Goal: Information Seeking & Learning: Find specific page/section

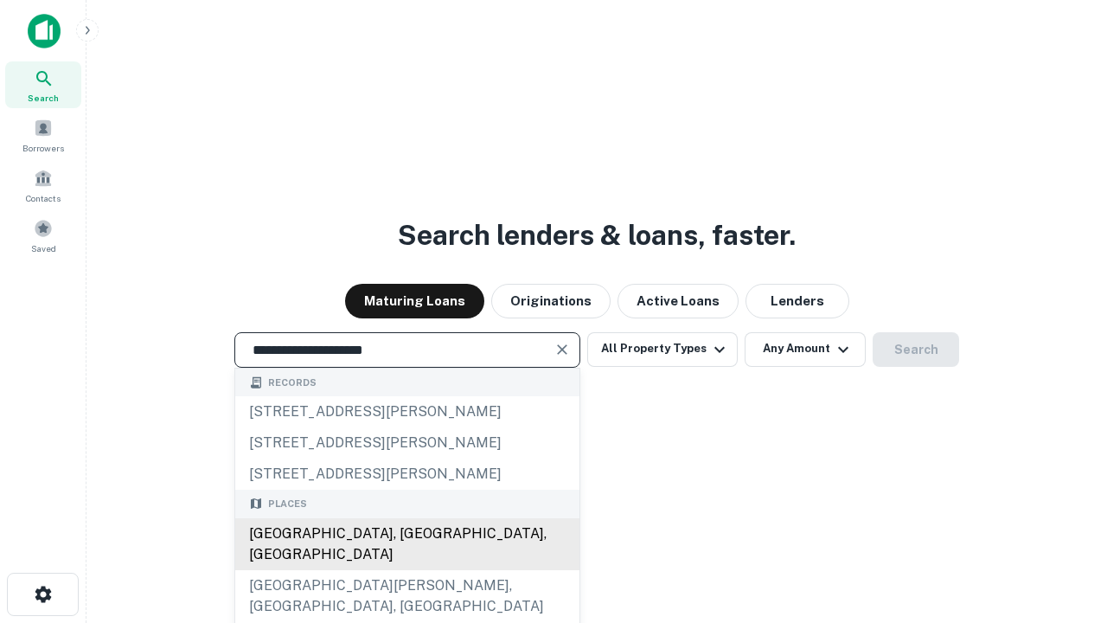
click at [406, 570] on div "[GEOGRAPHIC_DATA], [GEOGRAPHIC_DATA], [GEOGRAPHIC_DATA]" at bounding box center [407, 544] width 344 height 52
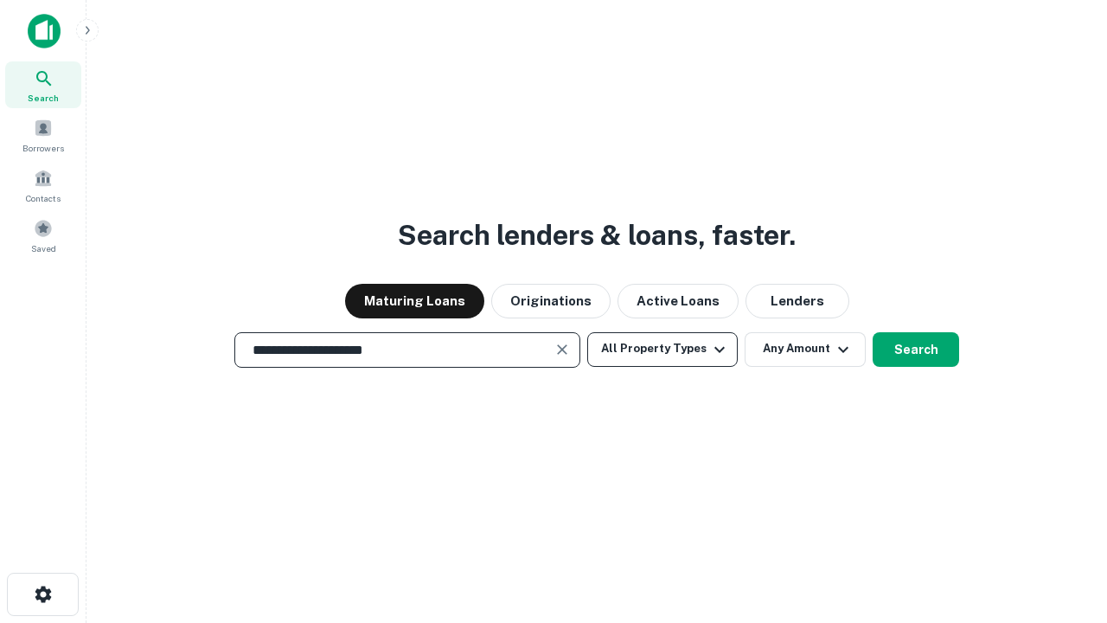
type input "**********"
click at [662, 348] on button "All Property Types" at bounding box center [662, 349] width 150 height 35
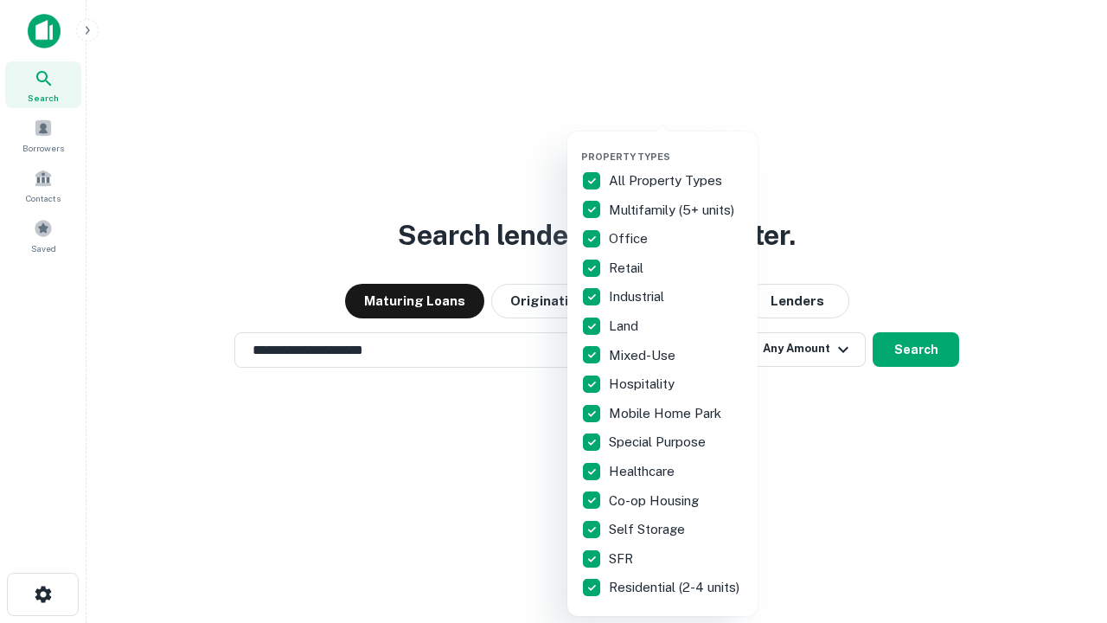
click at [676, 145] on button "button" at bounding box center [676, 145] width 190 height 1
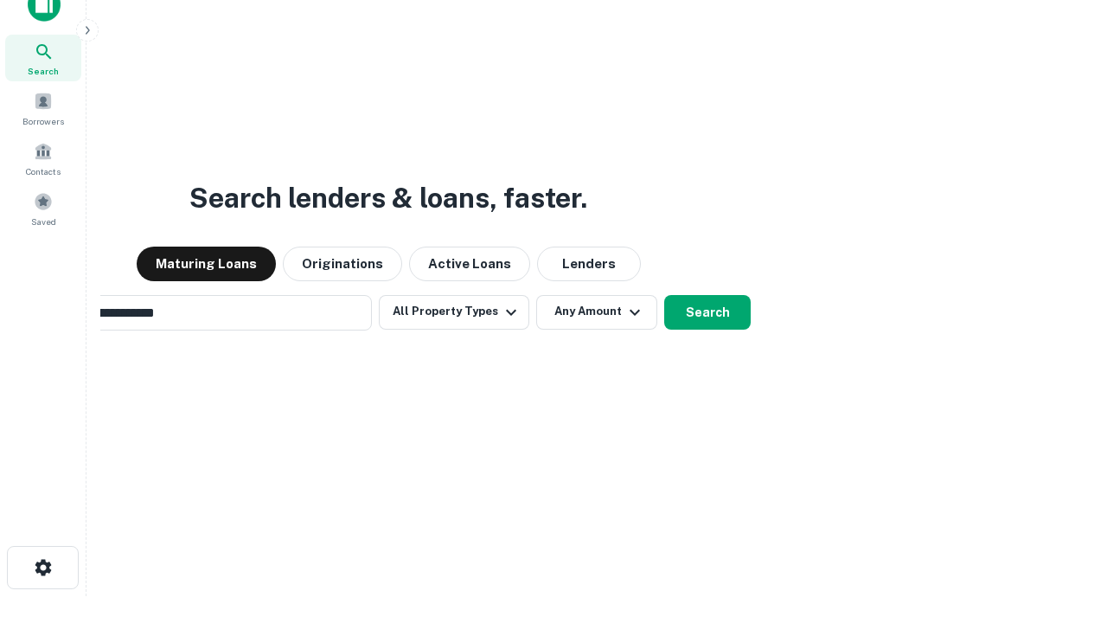
scroll to position [28, 0]
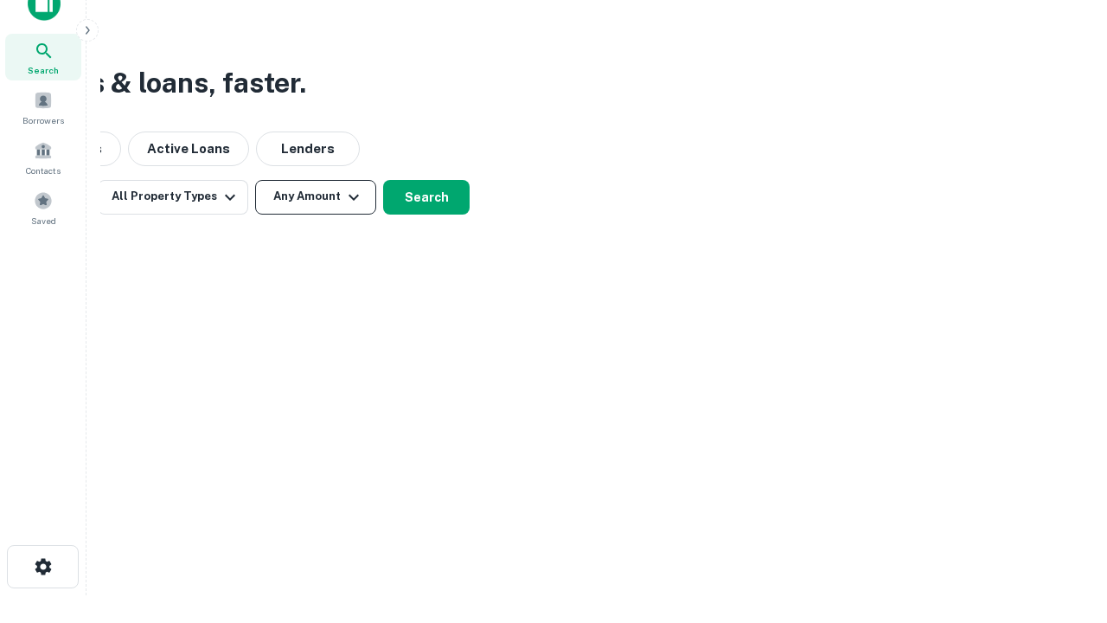
click at [316, 196] on button "Any Amount" at bounding box center [315, 197] width 121 height 35
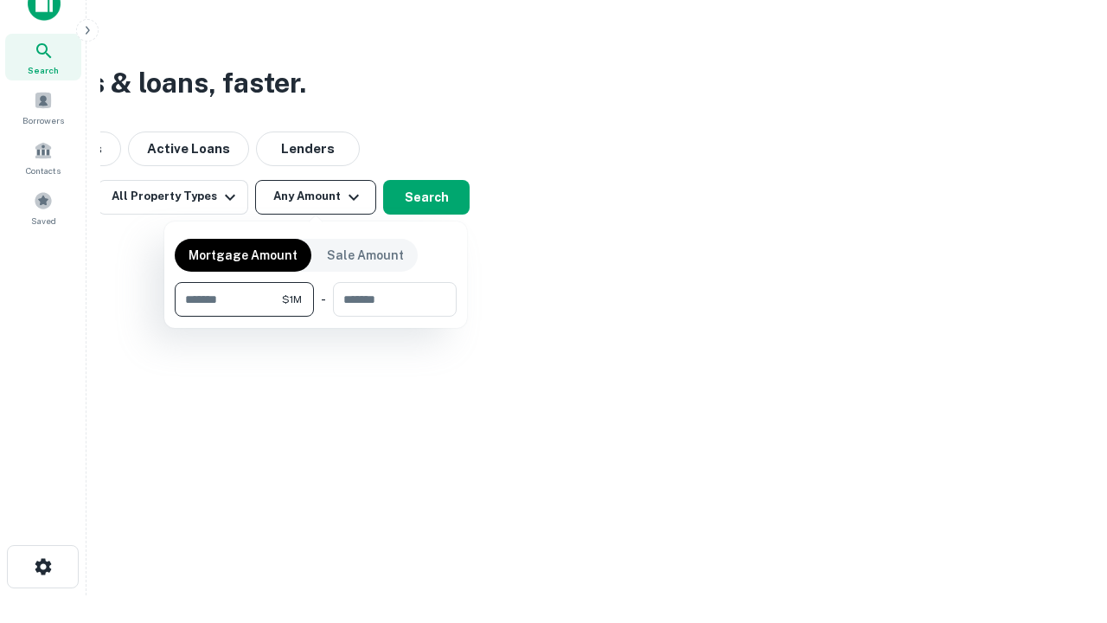
type input "*******"
click at [316, 316] on button "button" at bounding box center [316, 316] width 282 height 1
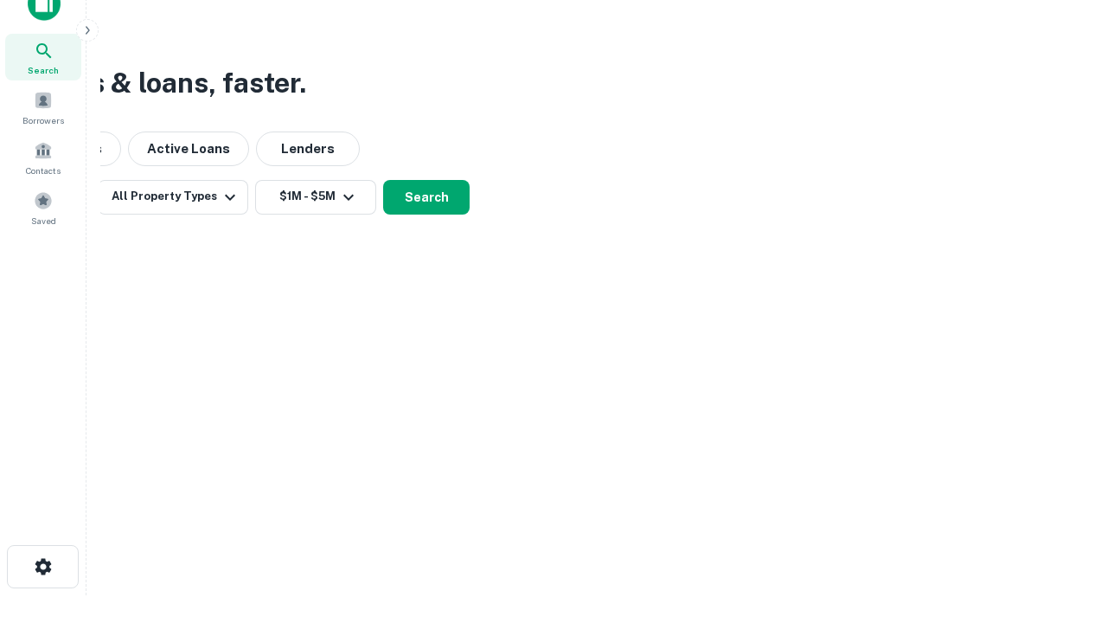
scroll to position [10, 319]
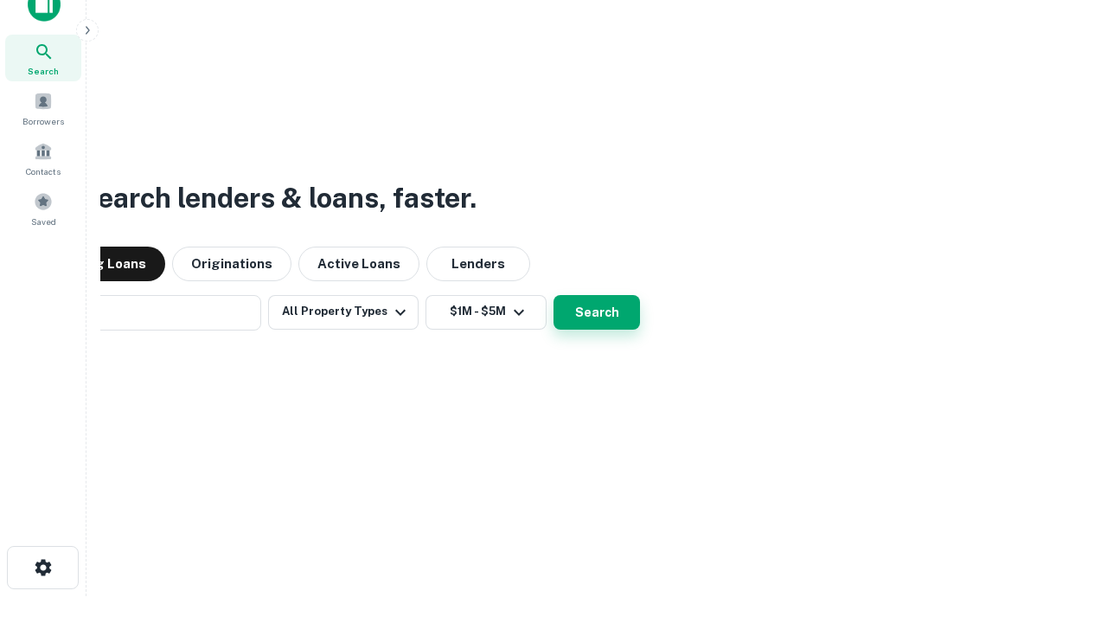
click at [553, 295] on button "Search" at bounding box center [596, 312] width 86 height 35
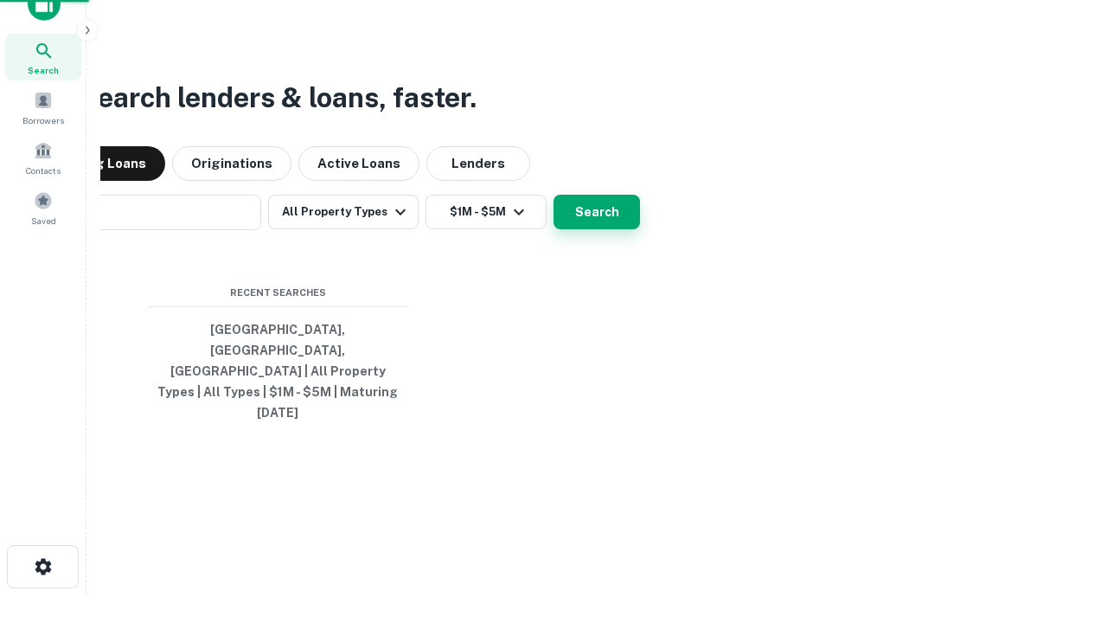
scroll to position [46, 489]
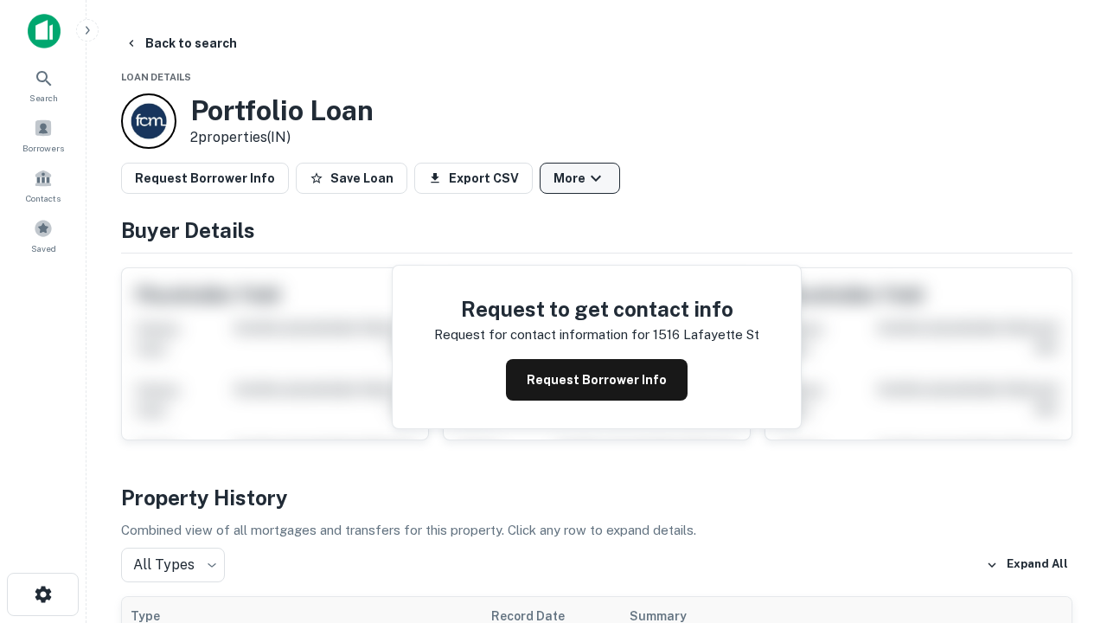
click at [579, 178] on button "More" at bounding box center [580, 178] width 80 height 31
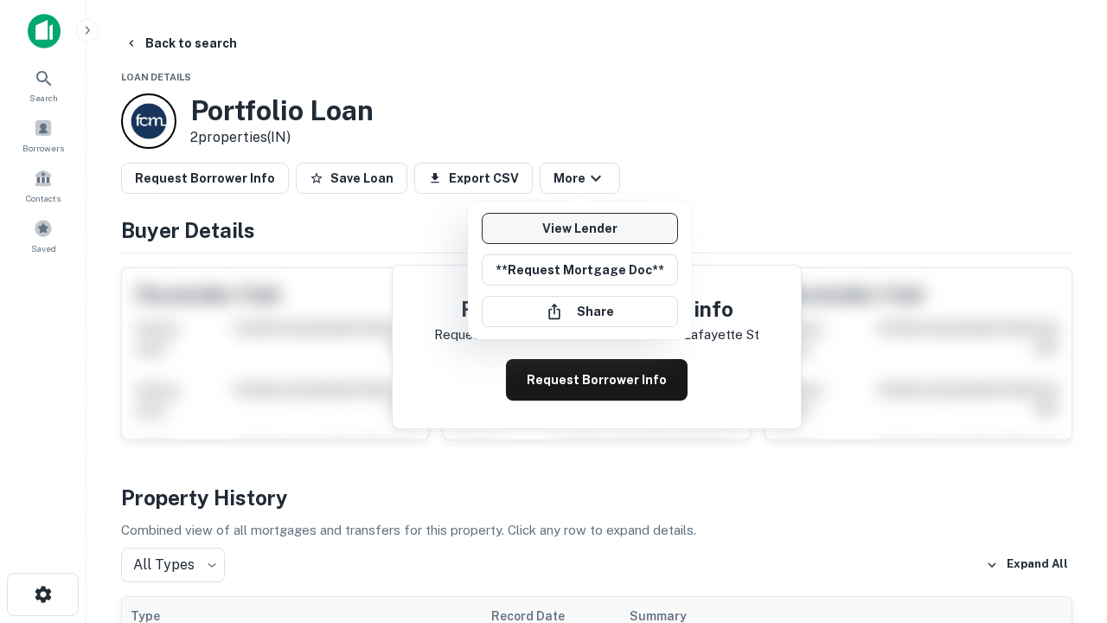
click at [579, 228] on link "View Lender" at bounding box center [580, 228] width 196 height 31
